Goal: Go to known website: Access a specific website the user already knows

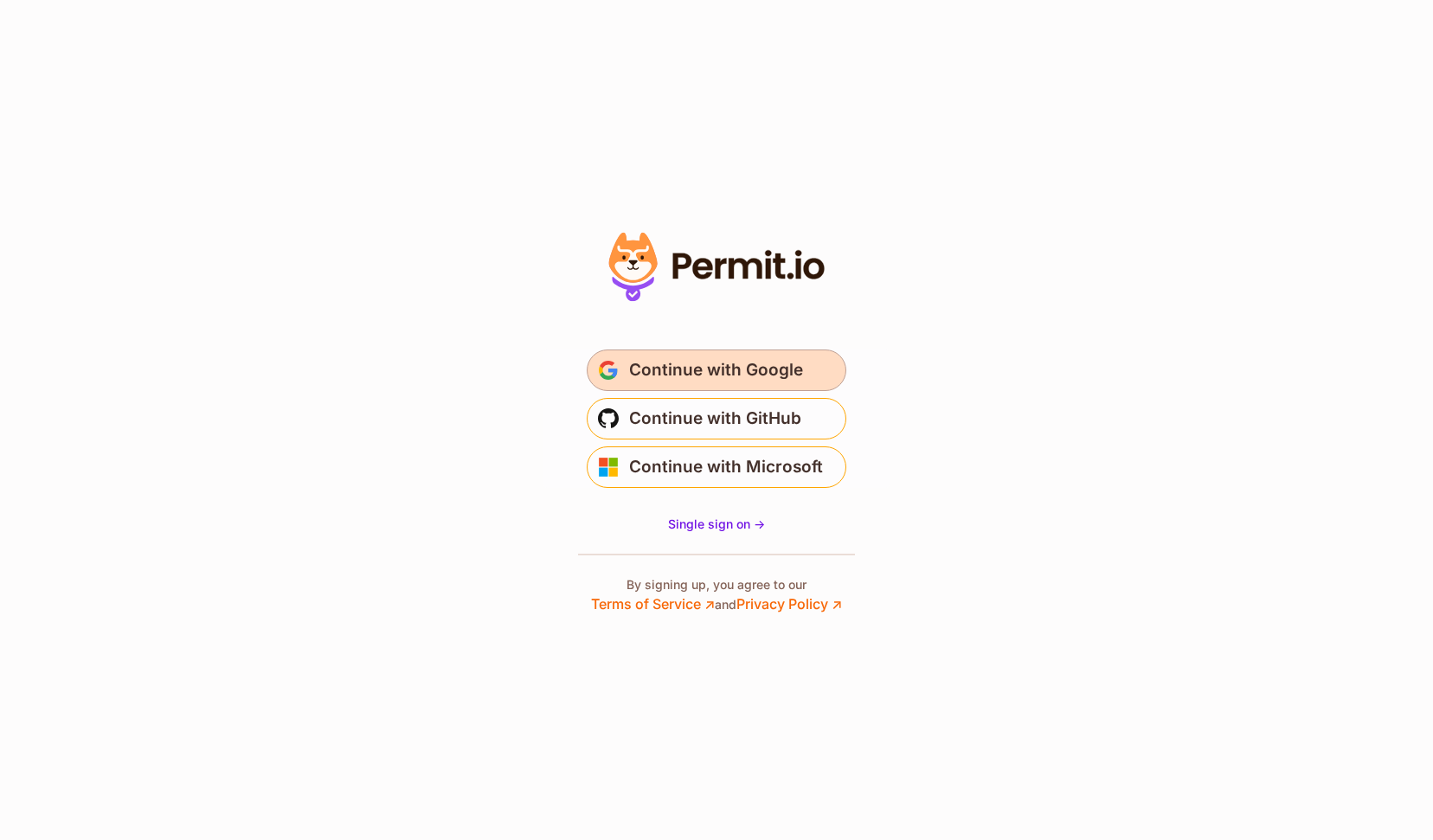
click at [659, 361] on span "Continue with Google" at bounding box center [716, 371] width 174 height 28
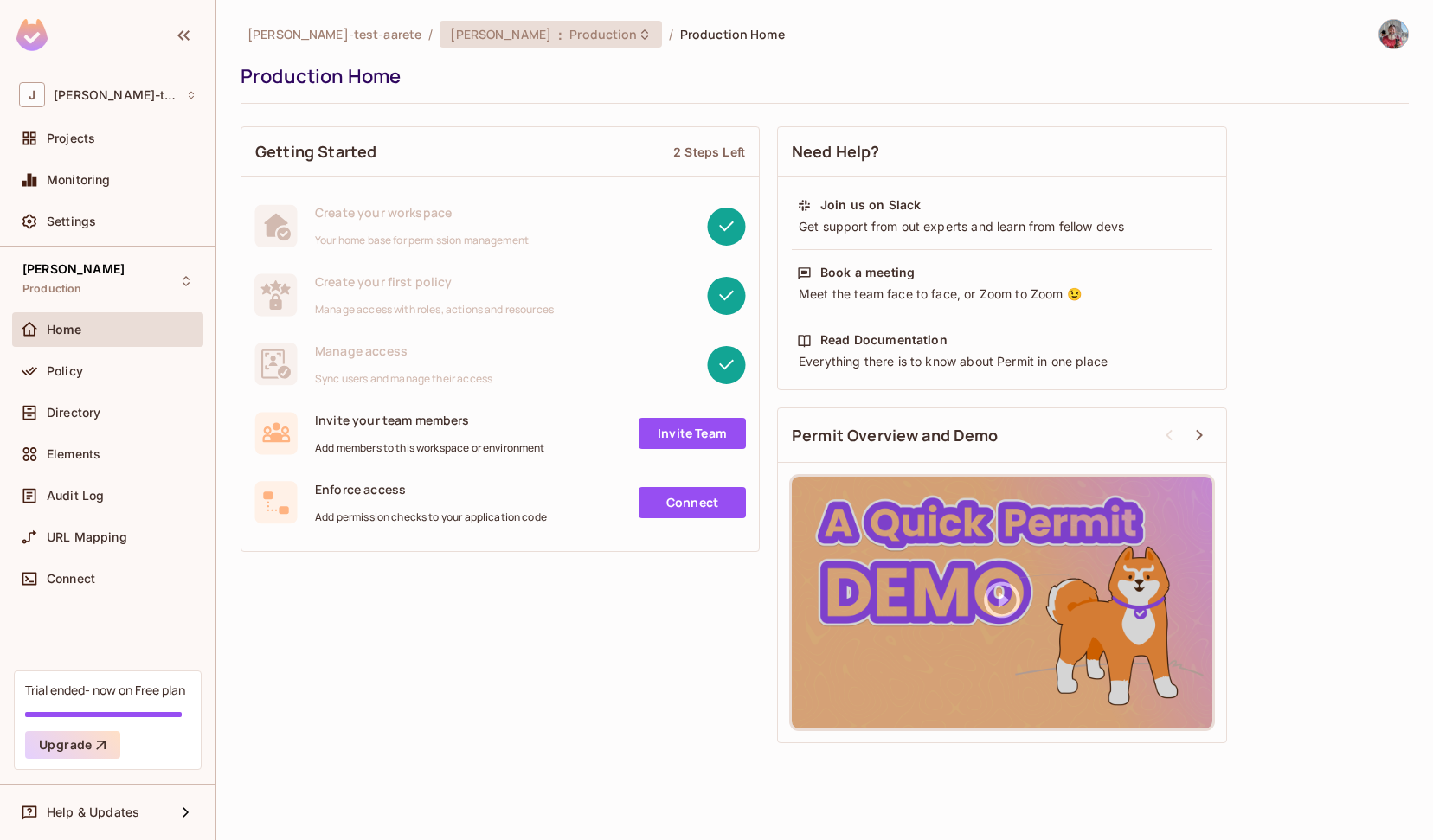
click at [570, 30] on span "Production" at bounding box center [603, 34] width 67 height 17
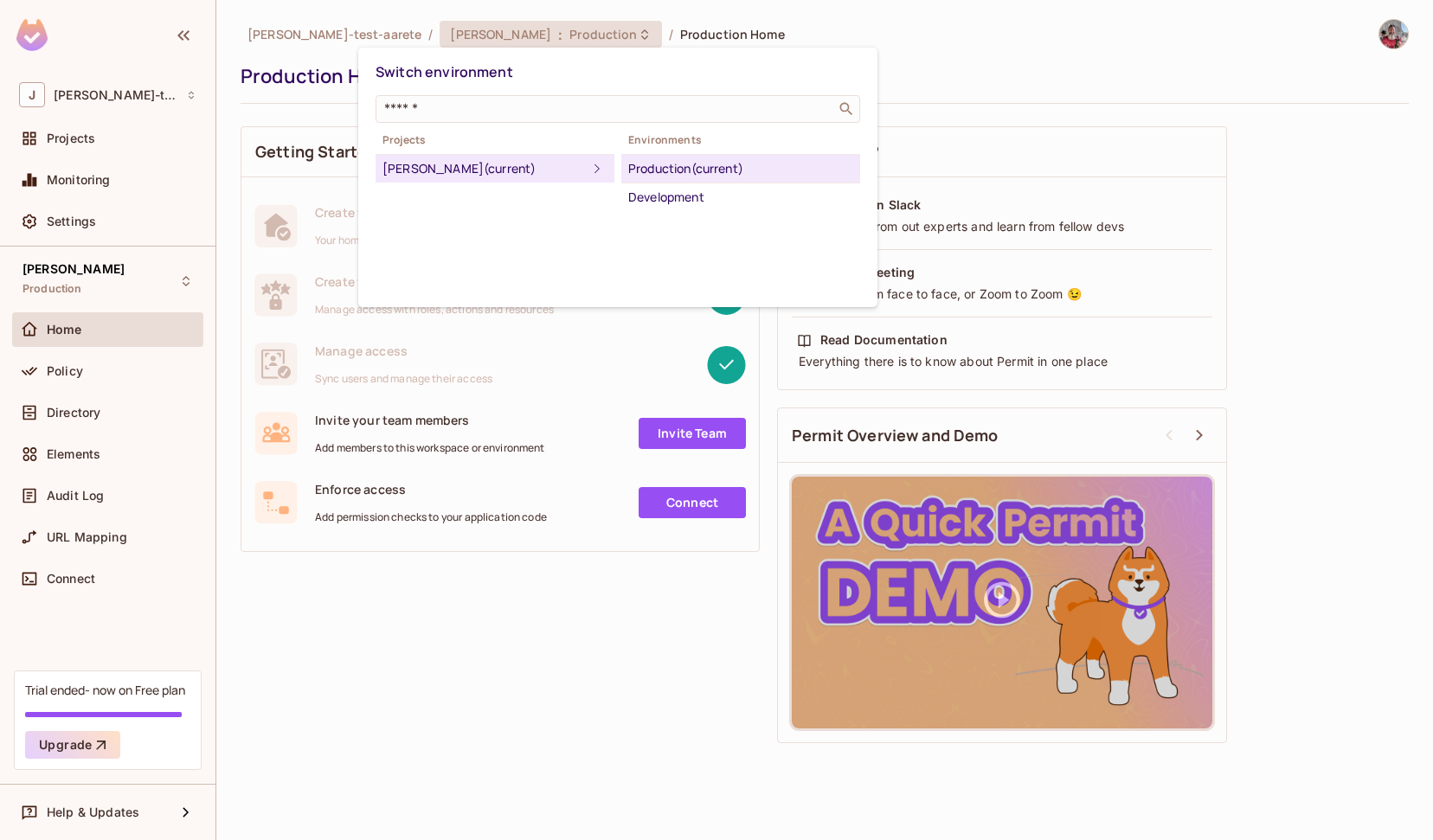
click at [558, 31] on div at bounding box center [716, 420] width 1433 height 840
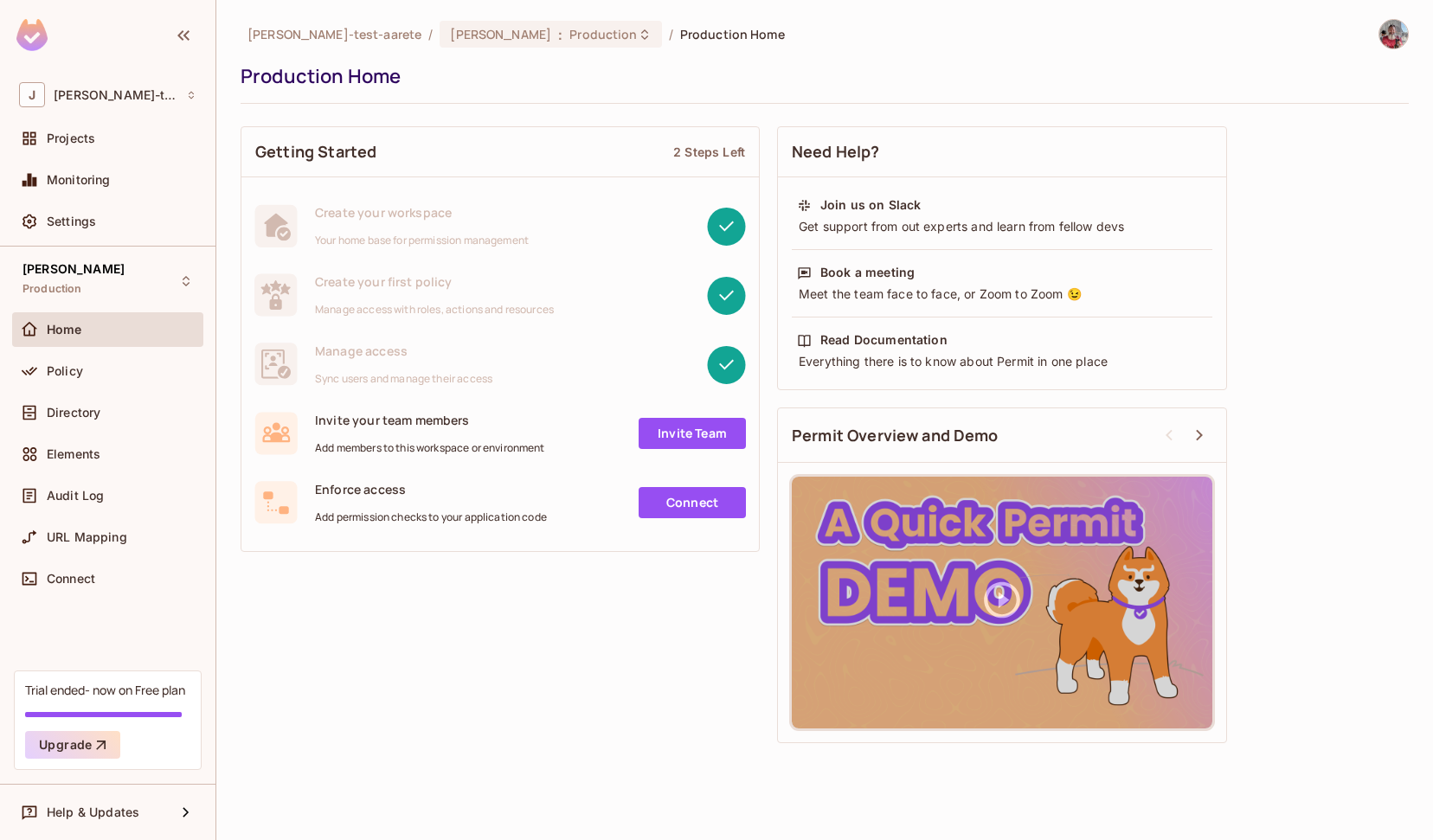
click at [680, 31] on span "Production Home" at bounding box center [732, 34] width 104 height 17
click at [680, 34] on span "Production Home" at bounding box center [732, 34] width 104 height 17
